Goal: Information Seeking & Learning: Check status

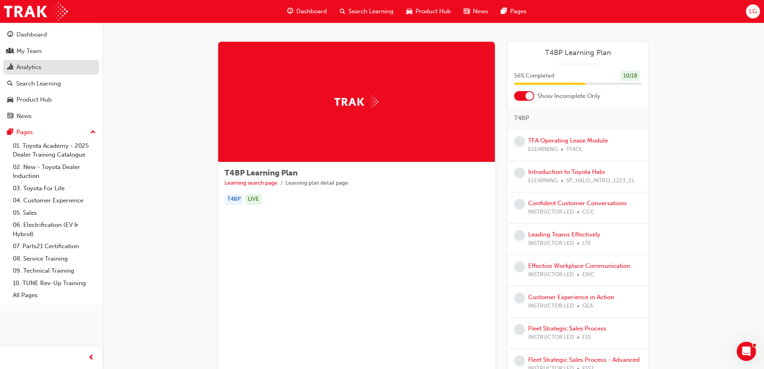
click at [34, 68] on div "Analytics" at bounding box center [28, 67] width 25 height 9
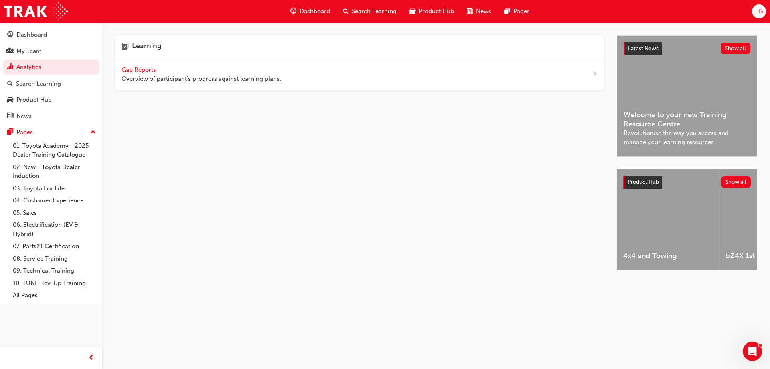
click at [142, 67] on span "Gap Reports" at bounding box center [140, 69] width 36 height 7
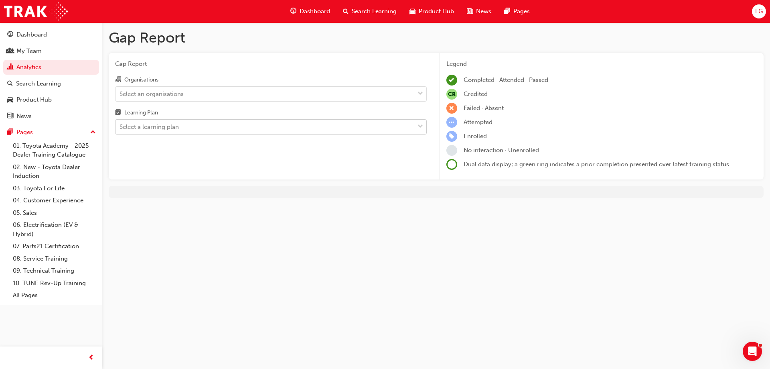
click at [236, 124] on div "Select a learning plan" at bounding box center [265, 127] width 299 height 14
click at [120, 124] on input "Learning Plan Select a learning plan" at bounding box center [120, 126] width 1 height 7
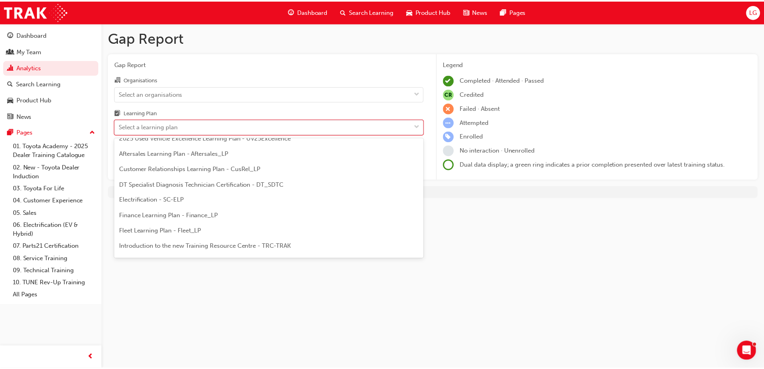
scroll to position [160, 0]
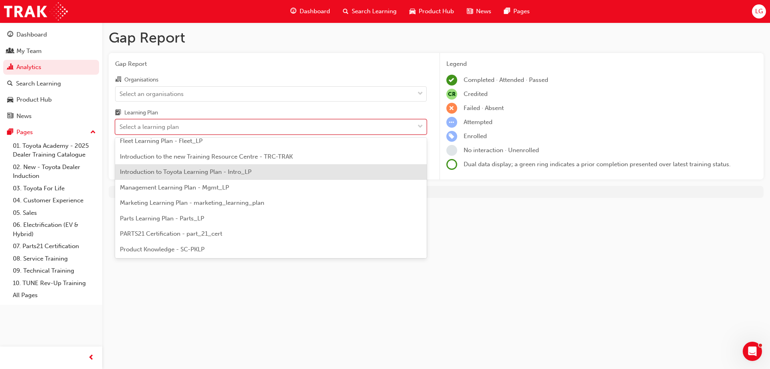
click at [171, 174] on span "Introduction to Toyota Learning Plan - Intro_LP" at bounding box center [186, 171] width 132 height 7
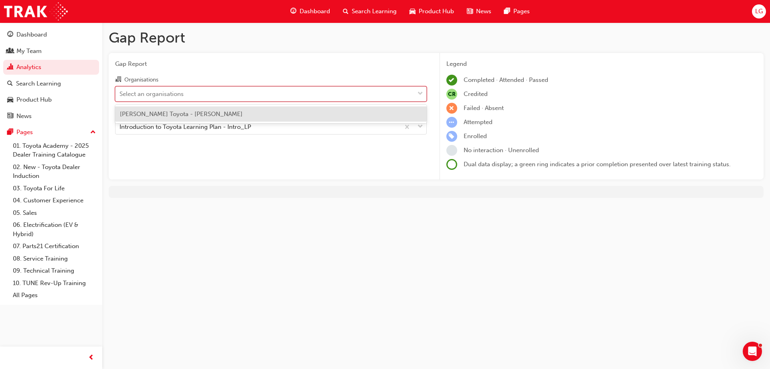
click at [211, 89] on div "Select an organisations" at bounding box center [265, 94] width 299 height 14
click at [120, 90] on input "Organisations option [PERSON_NAME] Toyota - [PERSON_NAME] focused, 1 of 1. 1 re…" at bounding box center [120, 93] width 1 height 7
click at [187, 112] on span "[PERSON_NAME] Toyota - [PERSON_NAME]" at bounding box center [181, 113] width 123 height 7
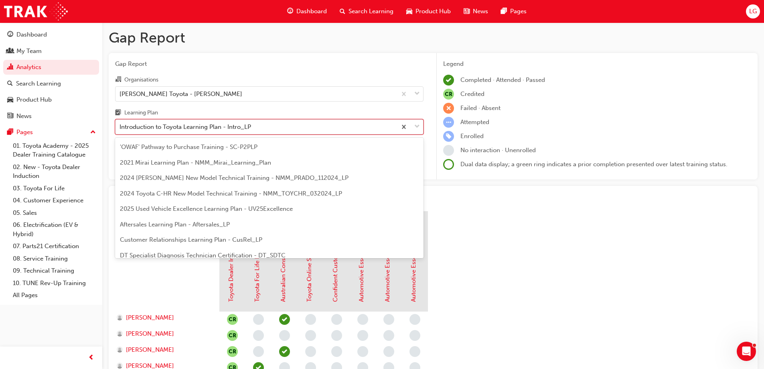
click at [219, 126] on div "Introduction to Toyota Learning Plan - Intro_LP" at bounding box center [186, 126] width 132 height 9
click at [120, 126] on input "Learning Plan option Introduction to Toyota Learning Plan - Intro_LP, selected.…" at bounding box center [120, 126] width 1 height 7
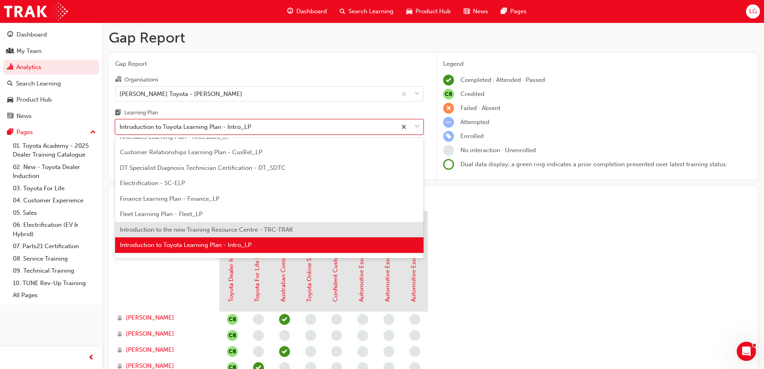
click at [200, 228] on span "Introduction to the new Training Resource Centre - TRC-TRAK" at bounding box center [206, 229] width 173 height 7
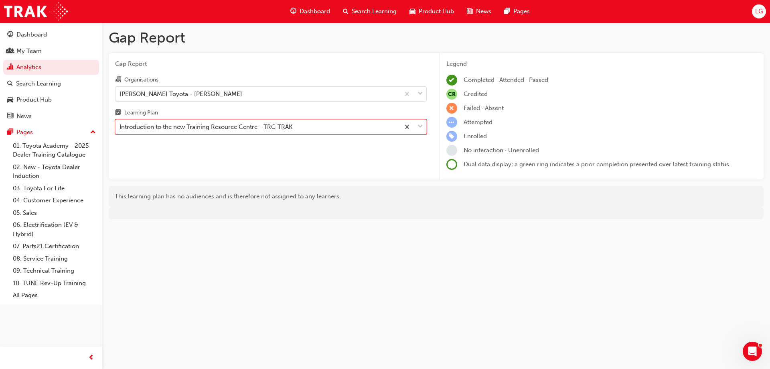
click at [213, 129] on div "Introduction to the new Training Resource Centre - TRC-TRAK" at bounding box center [206, 126] width 173 height 9
click at [120, 129] on input "Learning Plan option Introduction to the new Training Resource Centre - TRC-TRA…" at bounding box center [120, 126] width 1 height 7
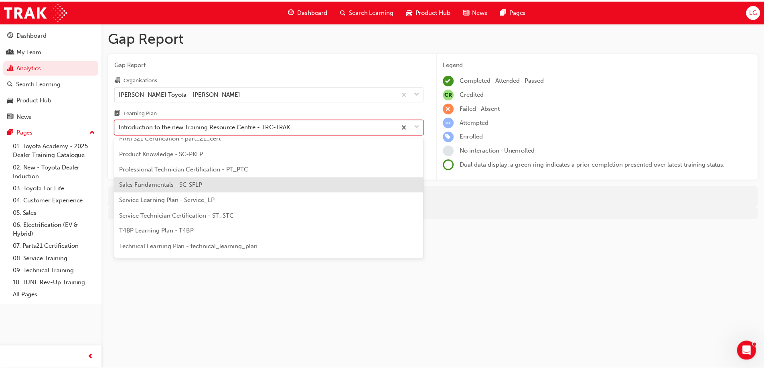
scroll to position [233, 0]
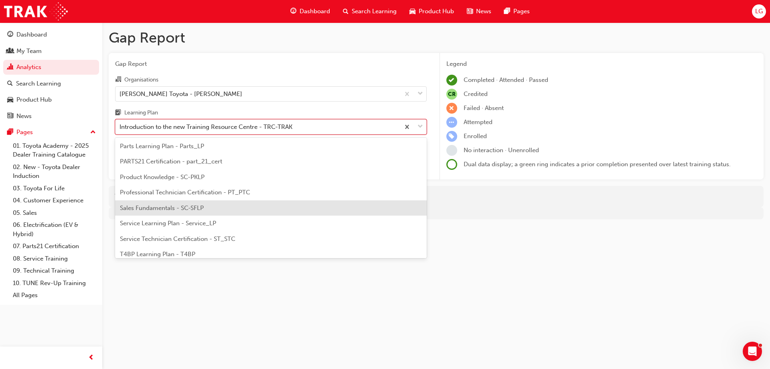
click at [168, 208] on span "Sales Fundamentals - SC-SFLP" at bounding box center [162, 207] width 84 height 7
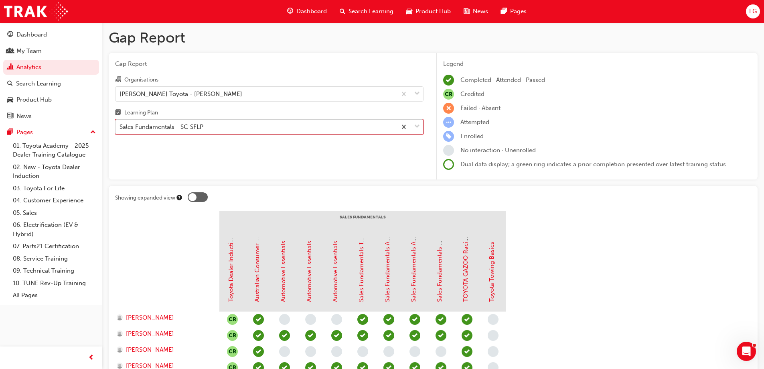
click at [201, 128] on div "Sales Fundamentals - SC-SFLP" at bounding box center [162, 126] width 84 height 9
click at [120, 128] on input "Learning Plan option Sales Fundamentals - SC-SFLP, selected. 0 results availabl…" at bounding box center [120, 126] width 1 height 7
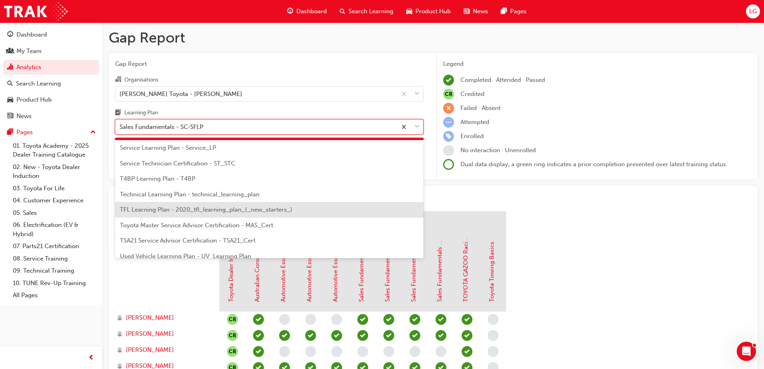
scroll to position [316, 0]
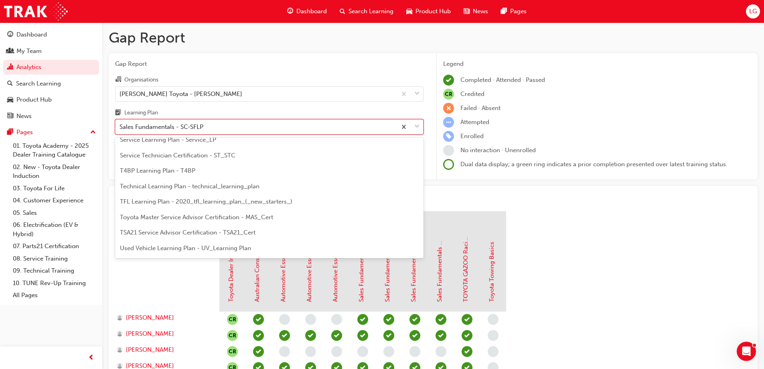
click at [178, 170] on span "T4BP Learning Plan - T4BP" at bounding box center [157, 170] width 75 height 7
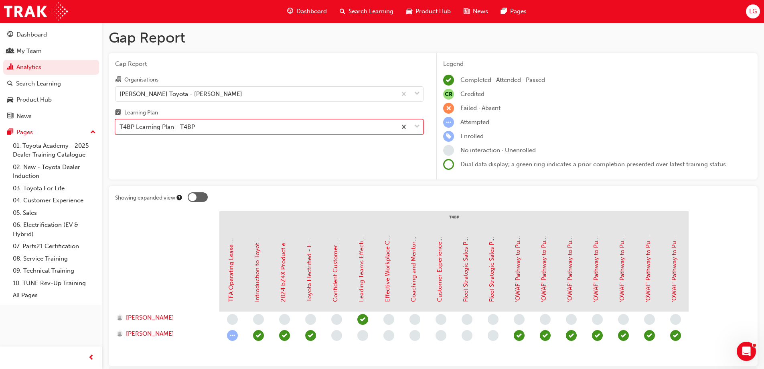
click at [205, 126] on div "T4BP Learning Plan - T4BP" at bounding box center [256, 127] width 281 height 14
click at [120, 126] on input "Learning Plan option T4BP Learning Plan - T4BP, selected. 0 results available. …" at bounding box center [120, 126] width 1 height 7
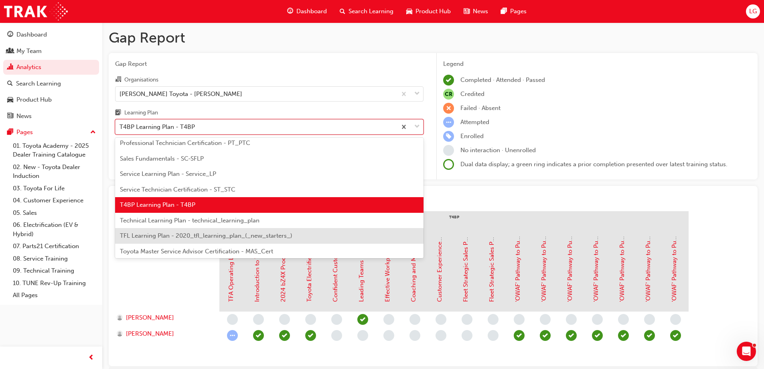
scroll to position [346, 0]
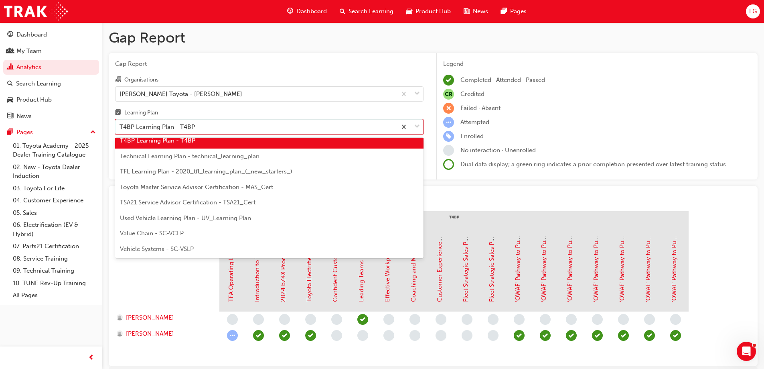
click at [174, 174] on span "TFL Learning Plan - 2020_tfl_learning_plan_(_new_starters_)" at bounding box center [206, 171] width 172 height 7
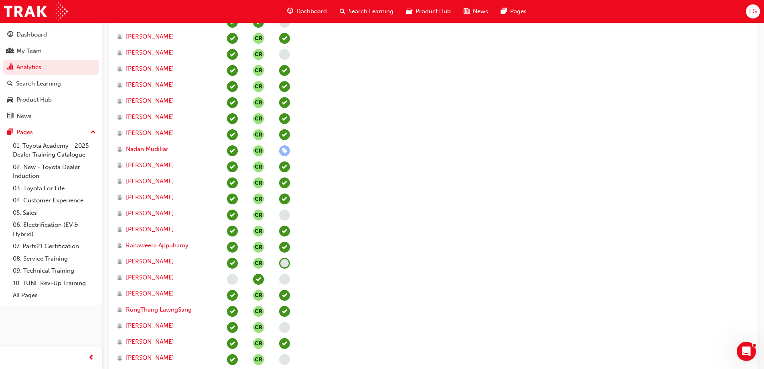
scroll to position [923, 0]
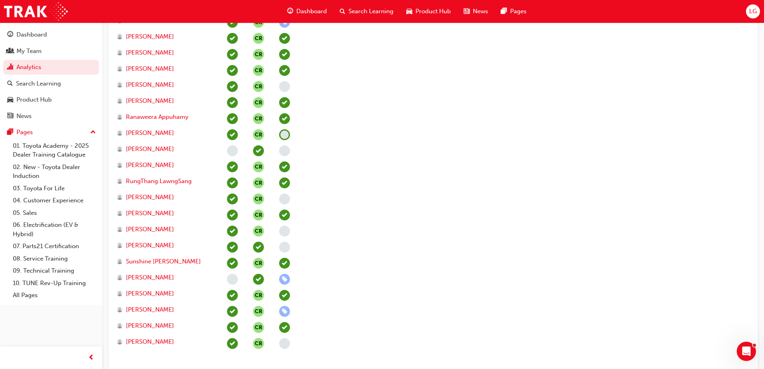
click at [232, 277] on span "learningRecordVerb_NONE-icon" at bounding box center [232, 279] width 11 height 11
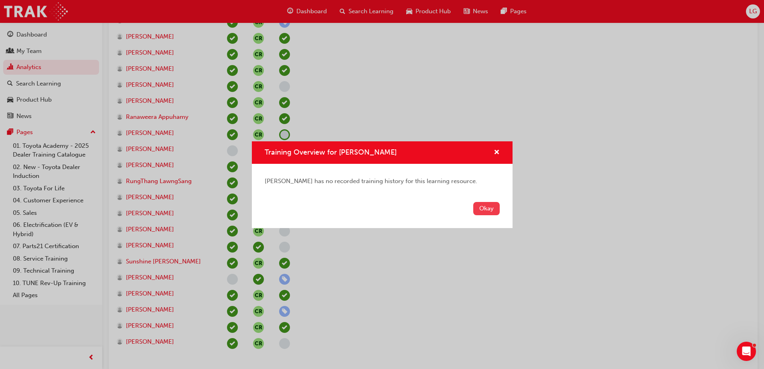
click at [486, 209] on button "Okay" at bounding box center [486, 208] width 26 height 13
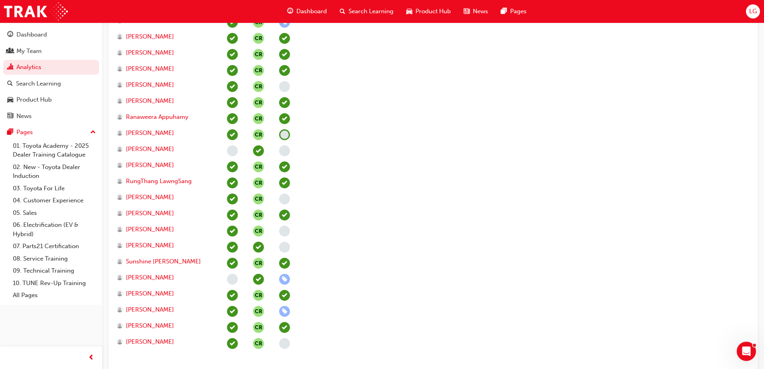
click at [233, 152] on span "learningRecordVerb_NONE-icon" at bounding box center [232, 150] width 11 height 11
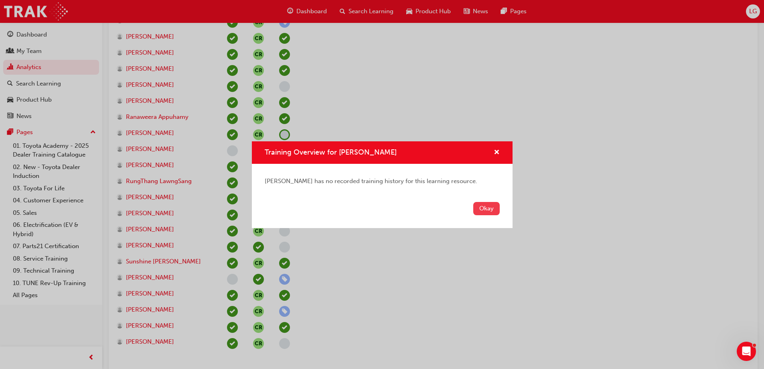
click at [491, 207] on button "Okay" at bounding box center [486, 208] width 26 height 13
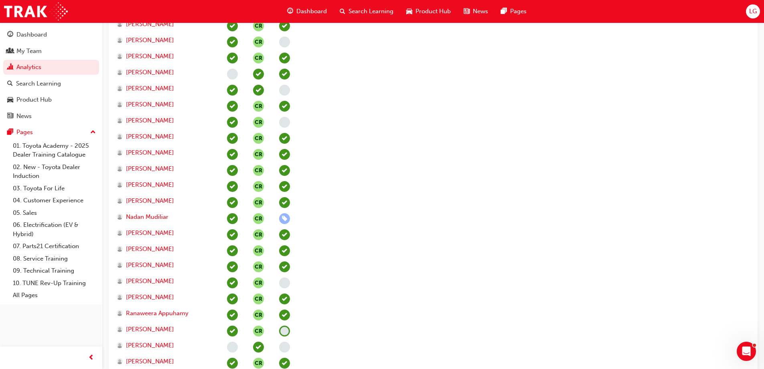
scroll to position [722, 0]
